Goal: Task Accomplishment & Management: Use online tool/utility

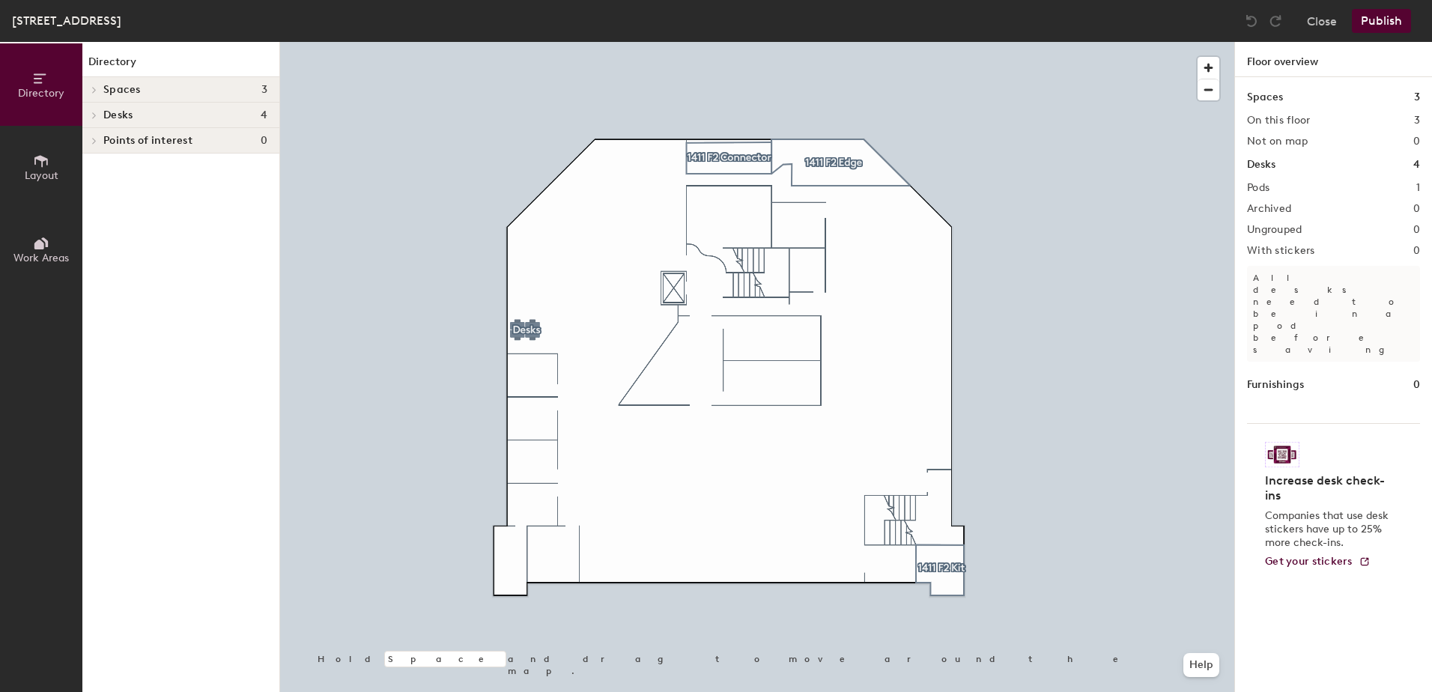
click at [96, 145] on div at bounding box center [91, 140] width 19 height 25
click at [96, 145] on span at bounding box center [93, 140] width 13 height 7
click at [99, 141] on div at bounding box center [91, 140] width 19 height 25
click at [94, 84] on div at bounding box center [91, 89] width 19 height 25
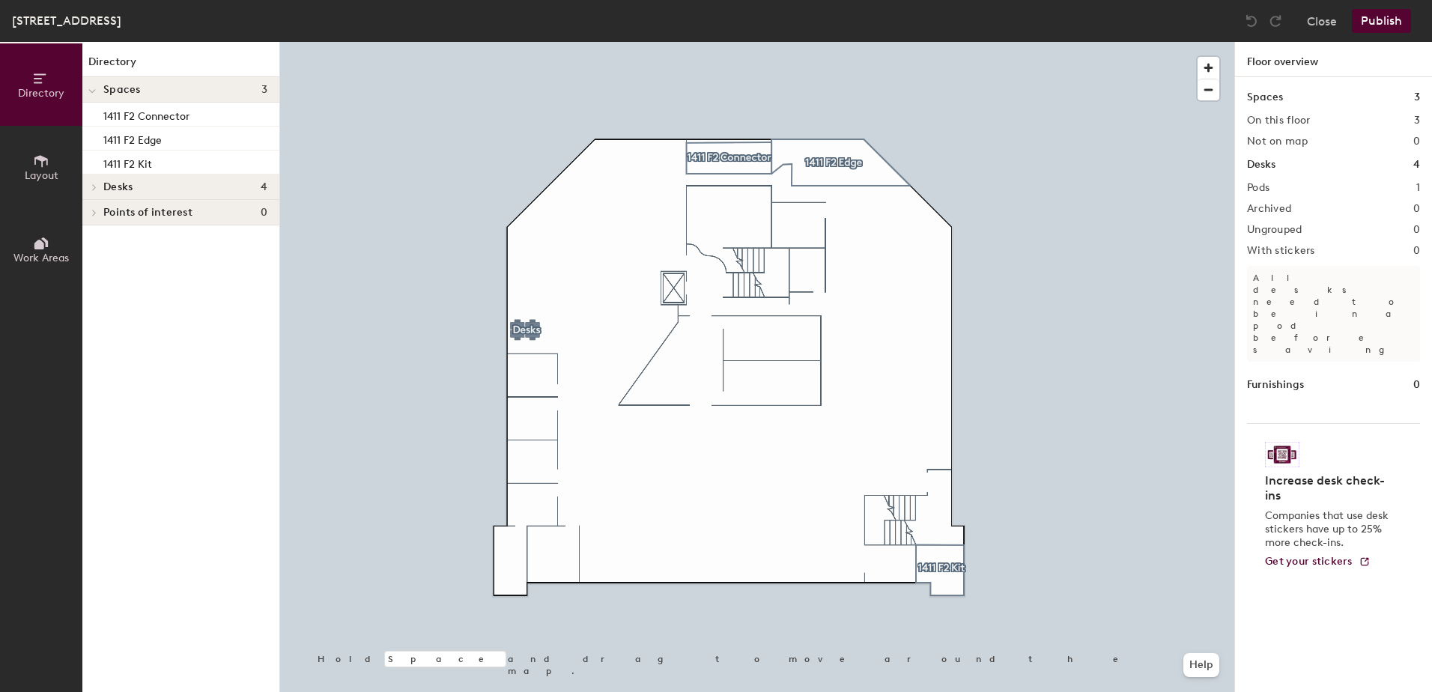
click at [105, 88] on span "Spaces" at bounding box center [121, 90] width 37 height 12
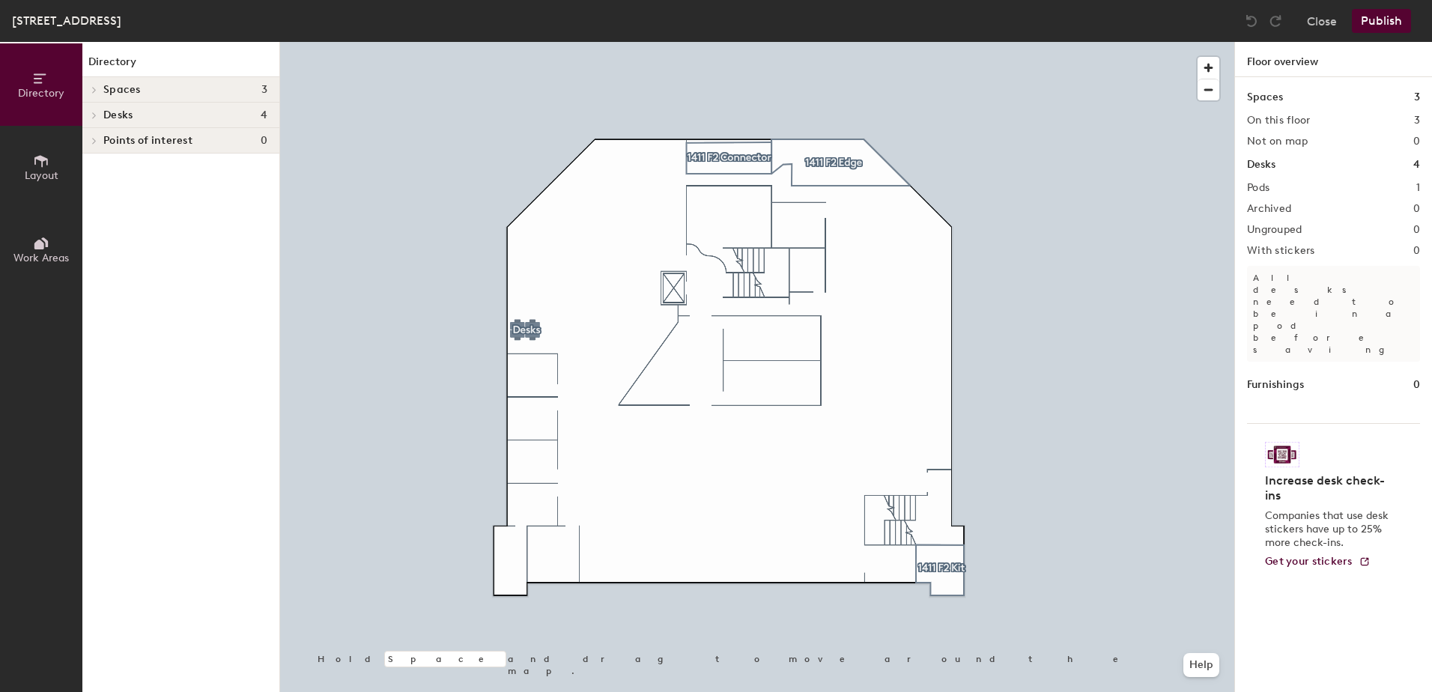
click at [29, 180] on span "Layout" at bounding box center [42, 175] width 34 height 13
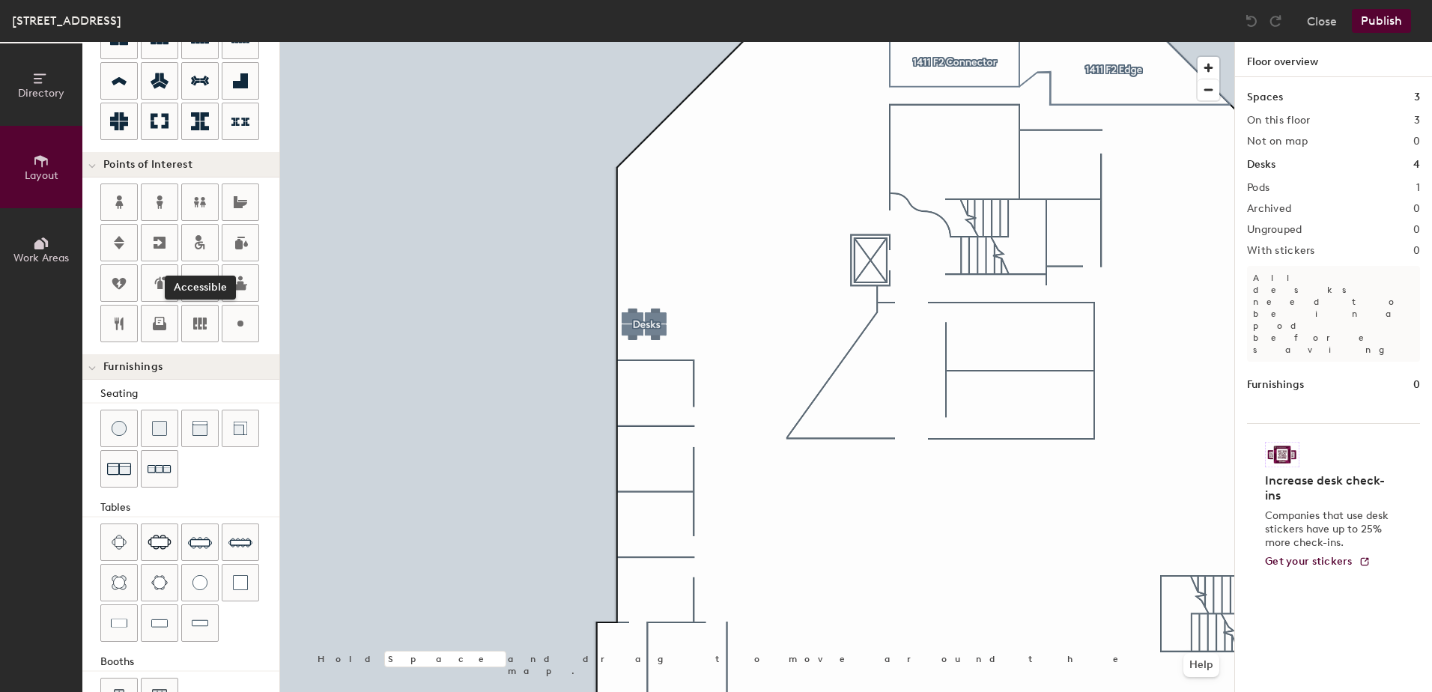
scroll to position [254, 0]
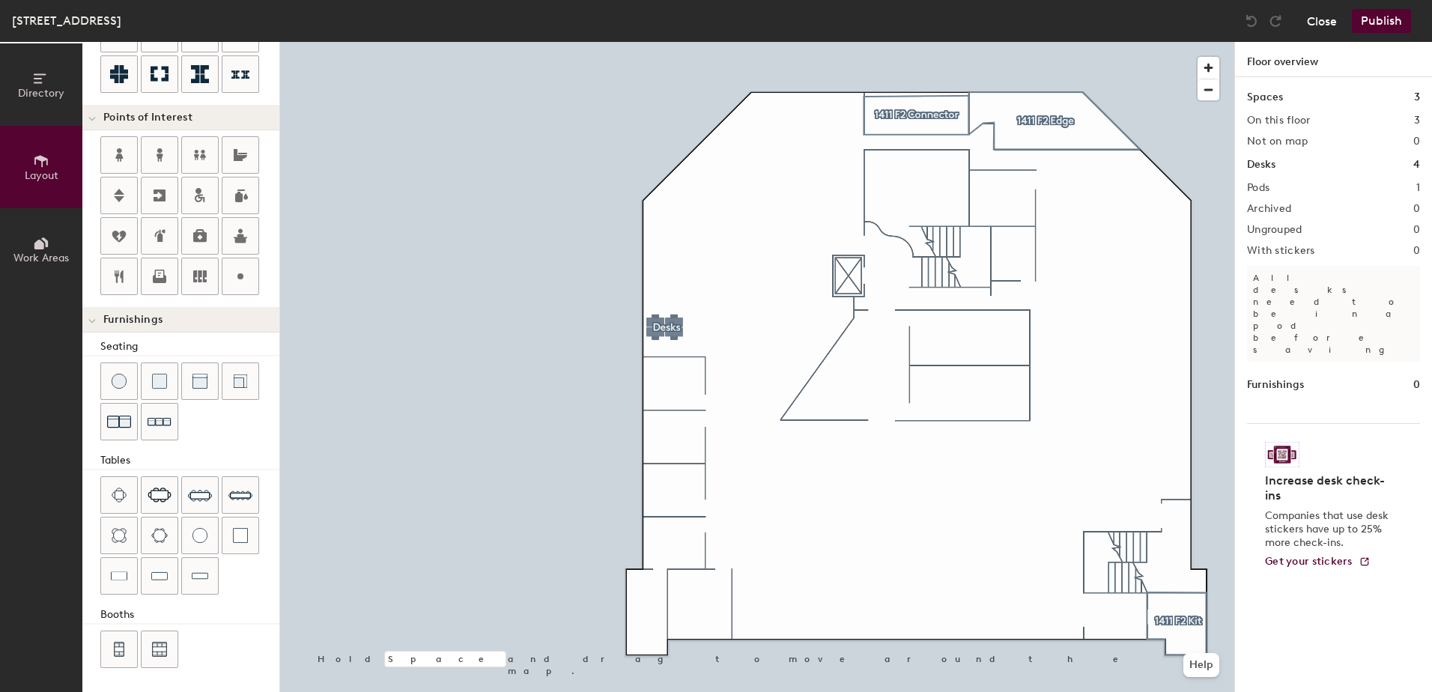
click at [1316, 21] on button "Close" at bounding box center [1322, 21] width 30 height 24
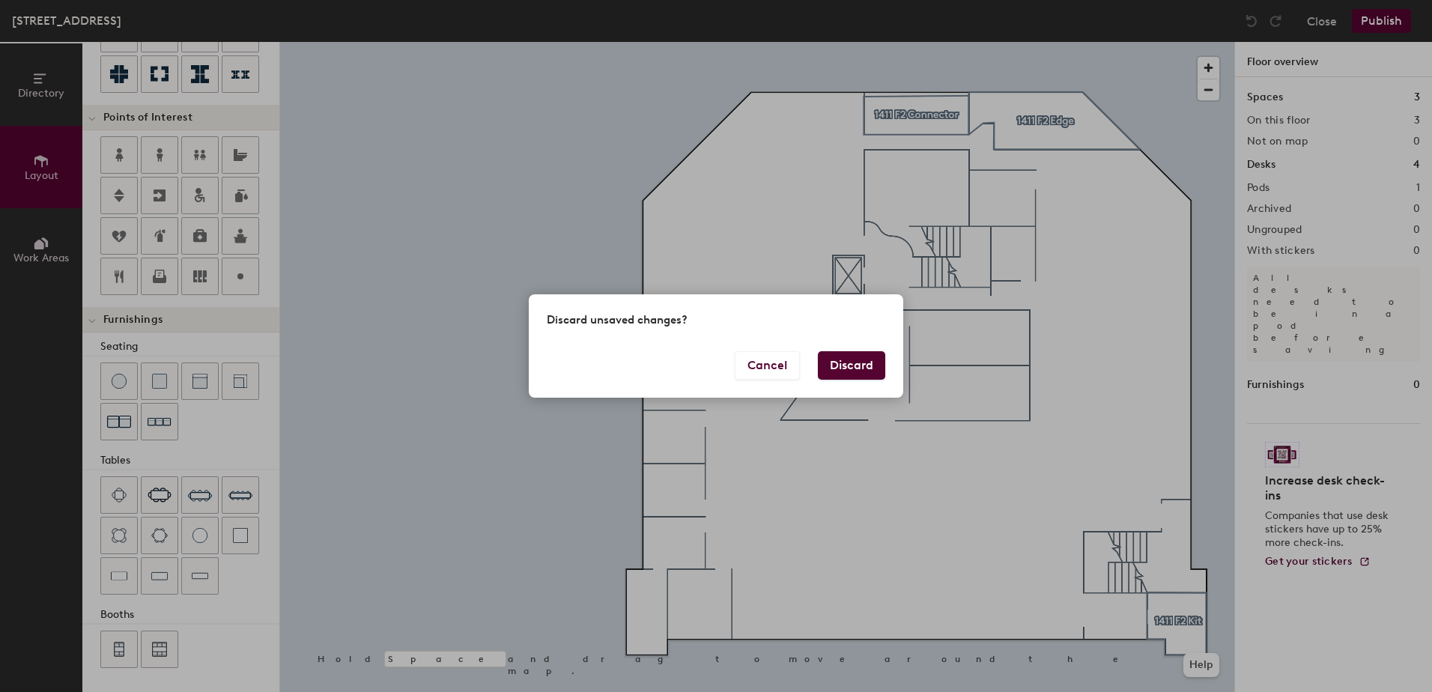
click at [857, 366] on button "Discard" at bounding box center [851, 365] width 67 height 28
type input "20"
